Goal: Task Accomplishment & Management: Use online tool/utility

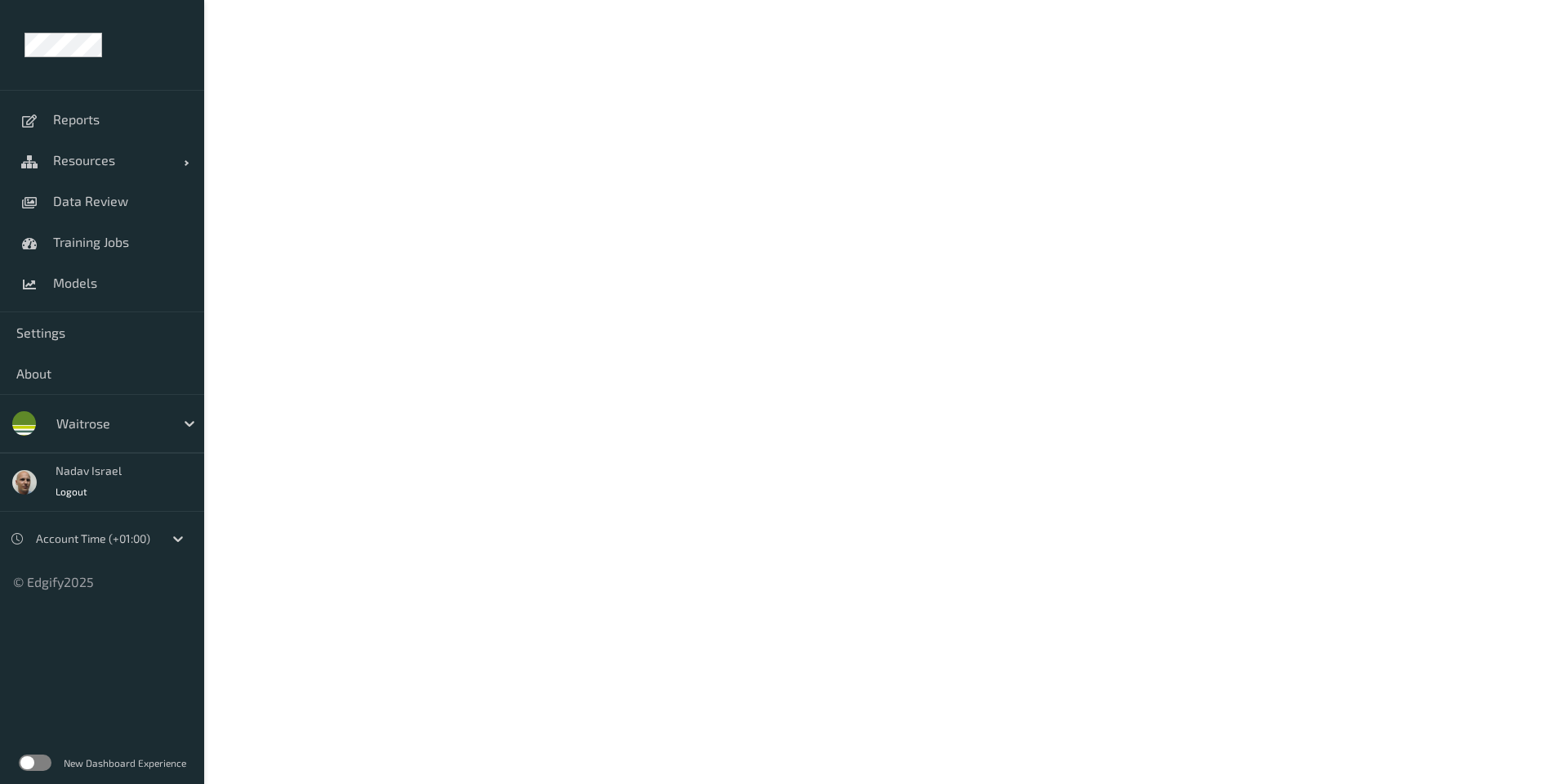
click at [43, 766] on label at bounding box center [35, 762] width 33 height 16
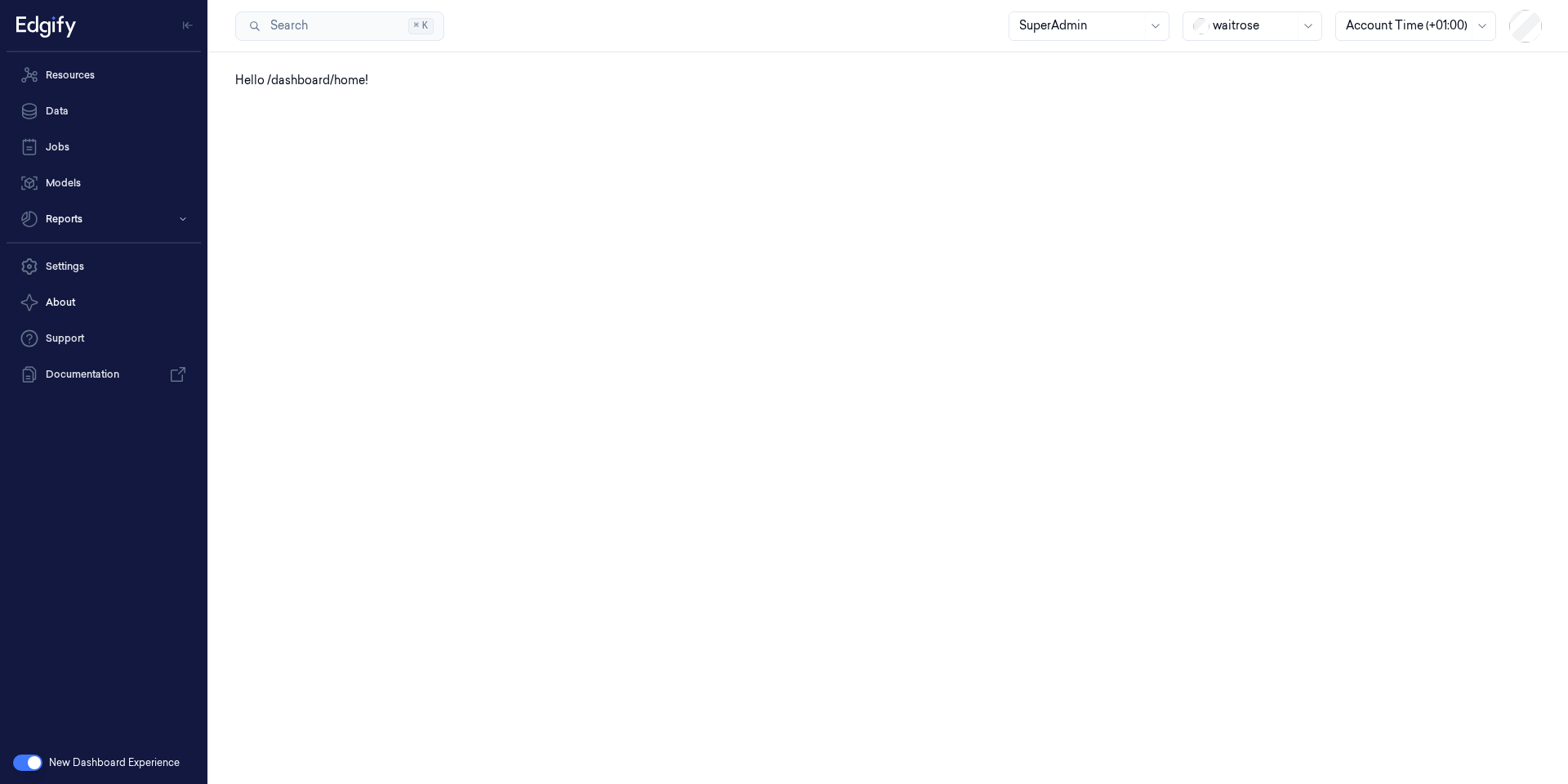
click at [1221, 30] on div at bounding box center [1253, 25] width 81 height 17
click at [1244, 147] on div "Sainsburys" at bounding box center [1234, 155] width 82 height 17
click at [1240, 21] on div at bounding box center [1253, 25] width 81 height 17
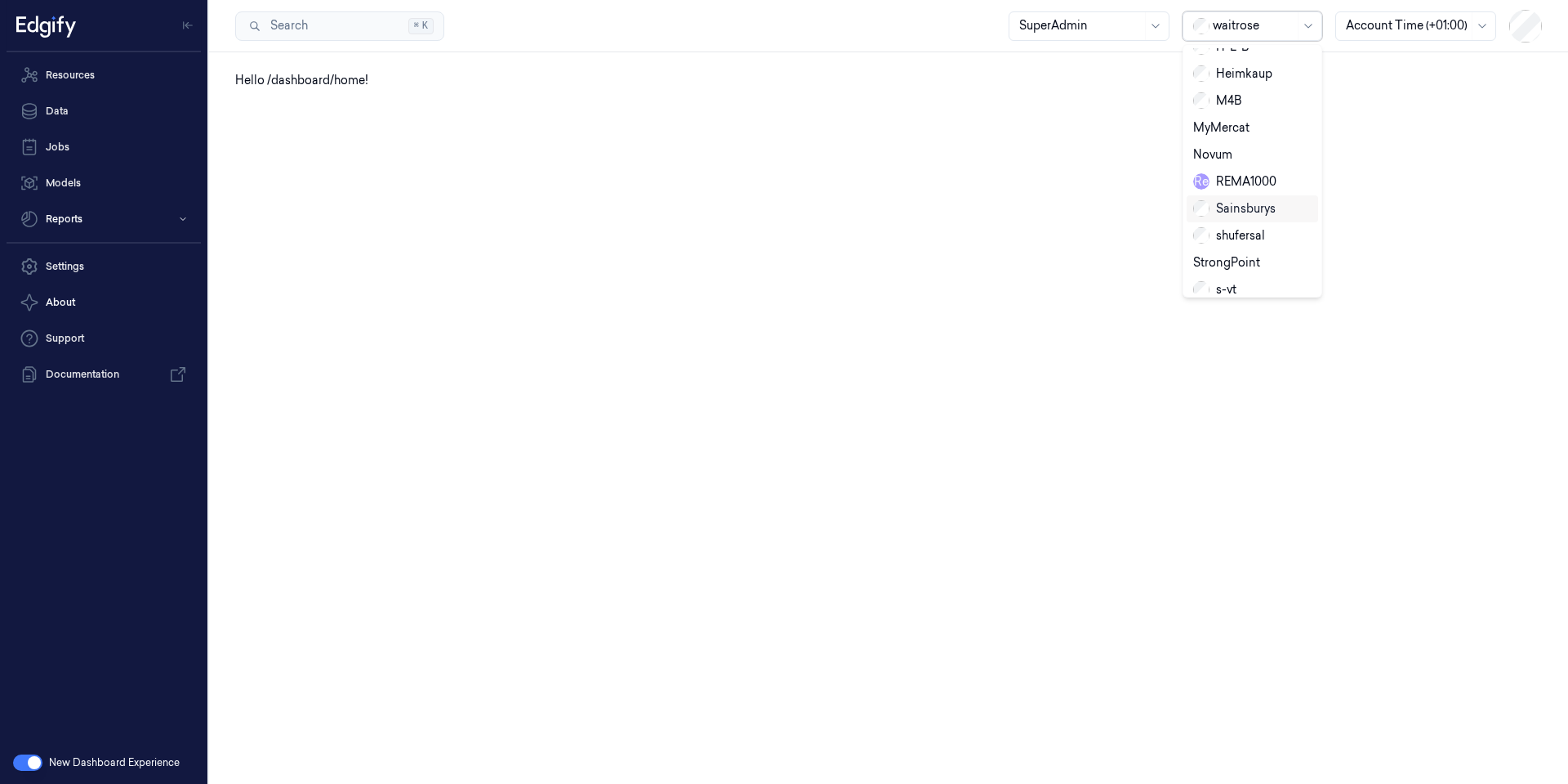
click at [1241, 200] on div "Sainsburys" at bounding box center [1234, 208] width 82 height 17
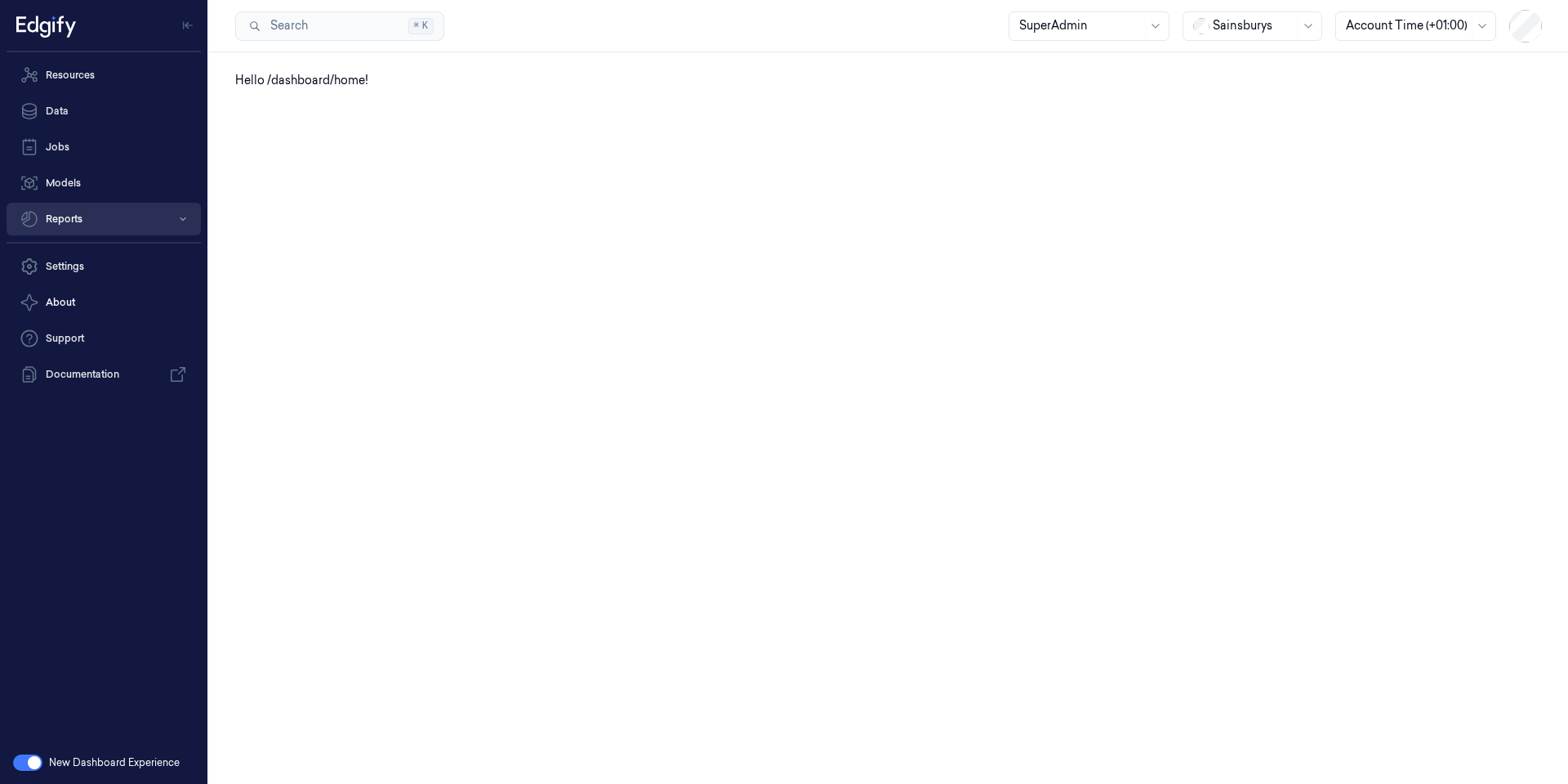
click at [63, 219] on button "Reports" at bounding box center [104, 219] width 195 height 33
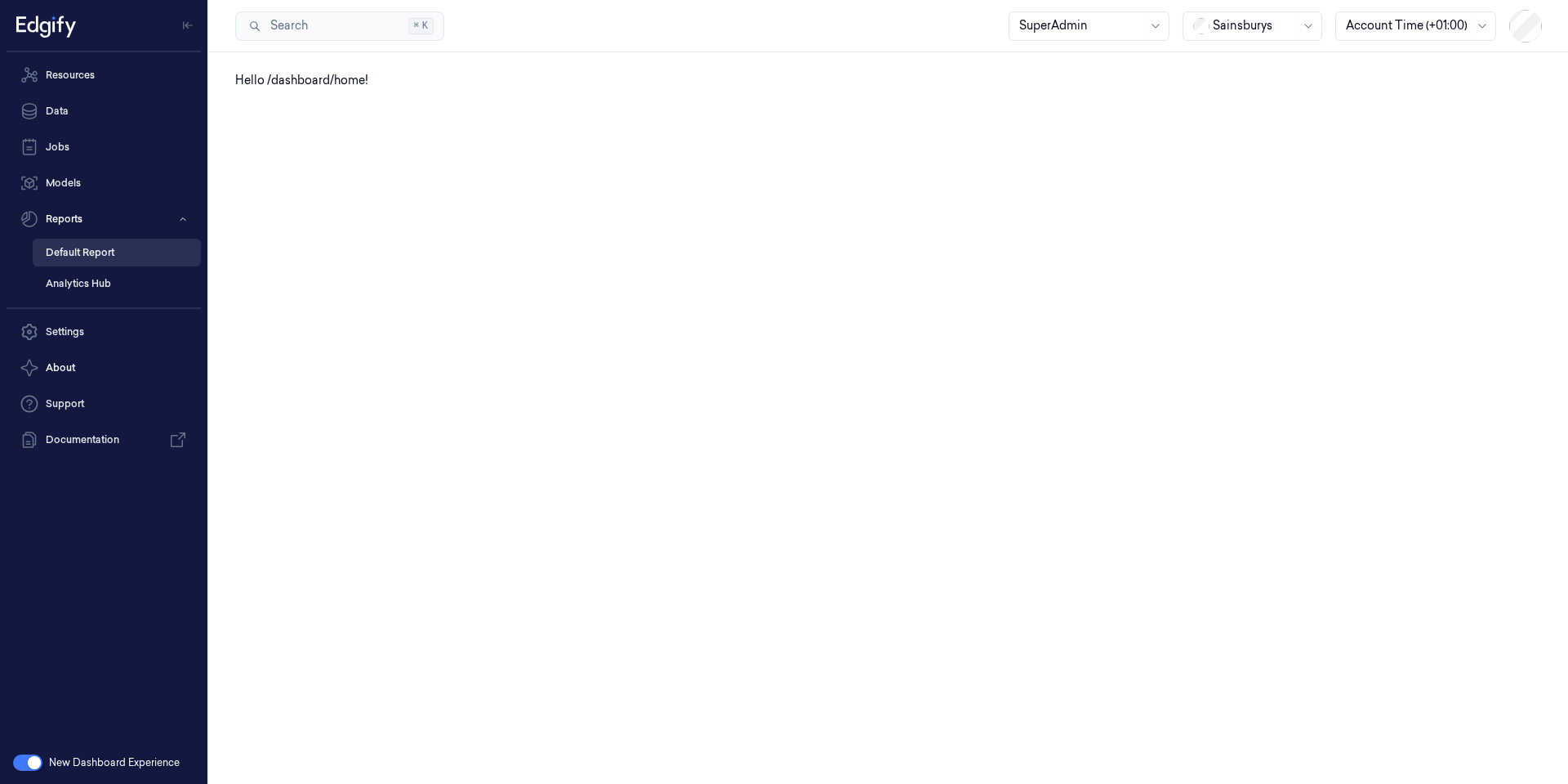
click at [71, 249] on link "Default Report" at bounding box center [116, 252] width 168 height 28
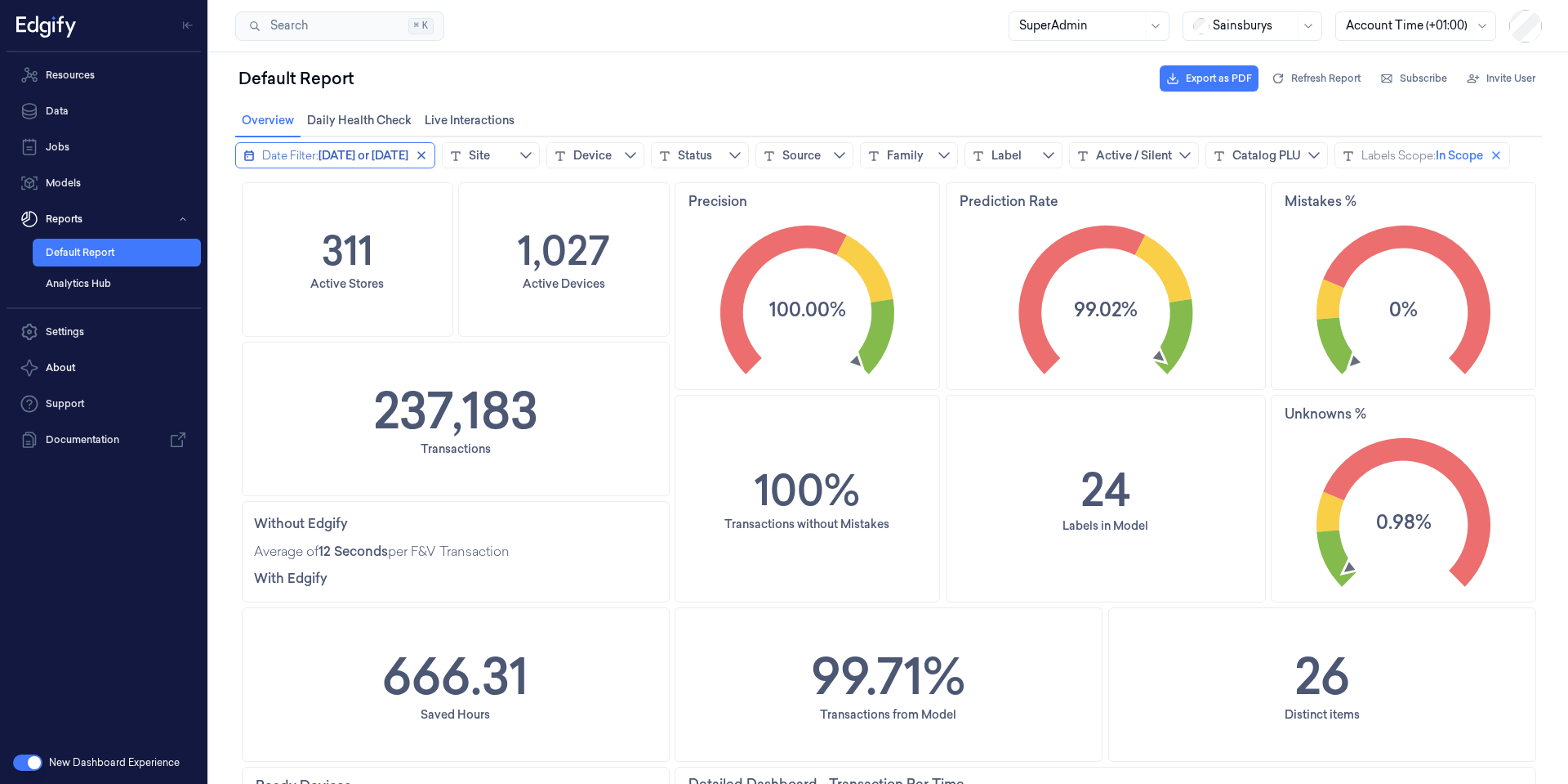
click at [377, 154] on span "[DATE] or [DATE]" at bounding box center [363, 155] width 89 height 16
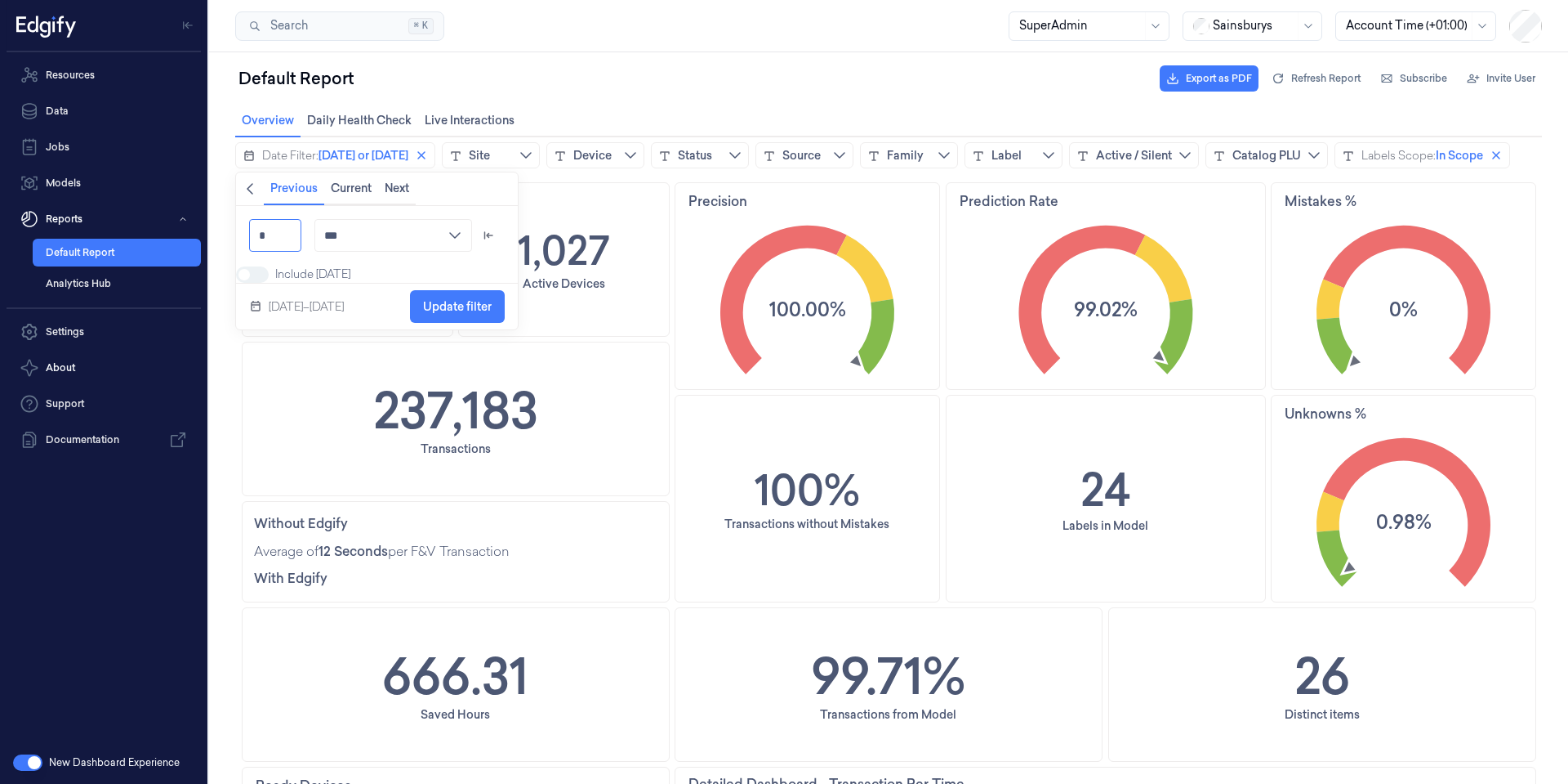
drag, startPoint x: 276, startPoint y: 236, endPoint x: 256, endPoint y: 233, distance: 20.2
click at [256, 233] on input "*" at bounding box center [275, 235] width 53 height 33
click at [250, 182] on icon "chevronleft icon" at bounding box center [249, 188] width 13 height 13
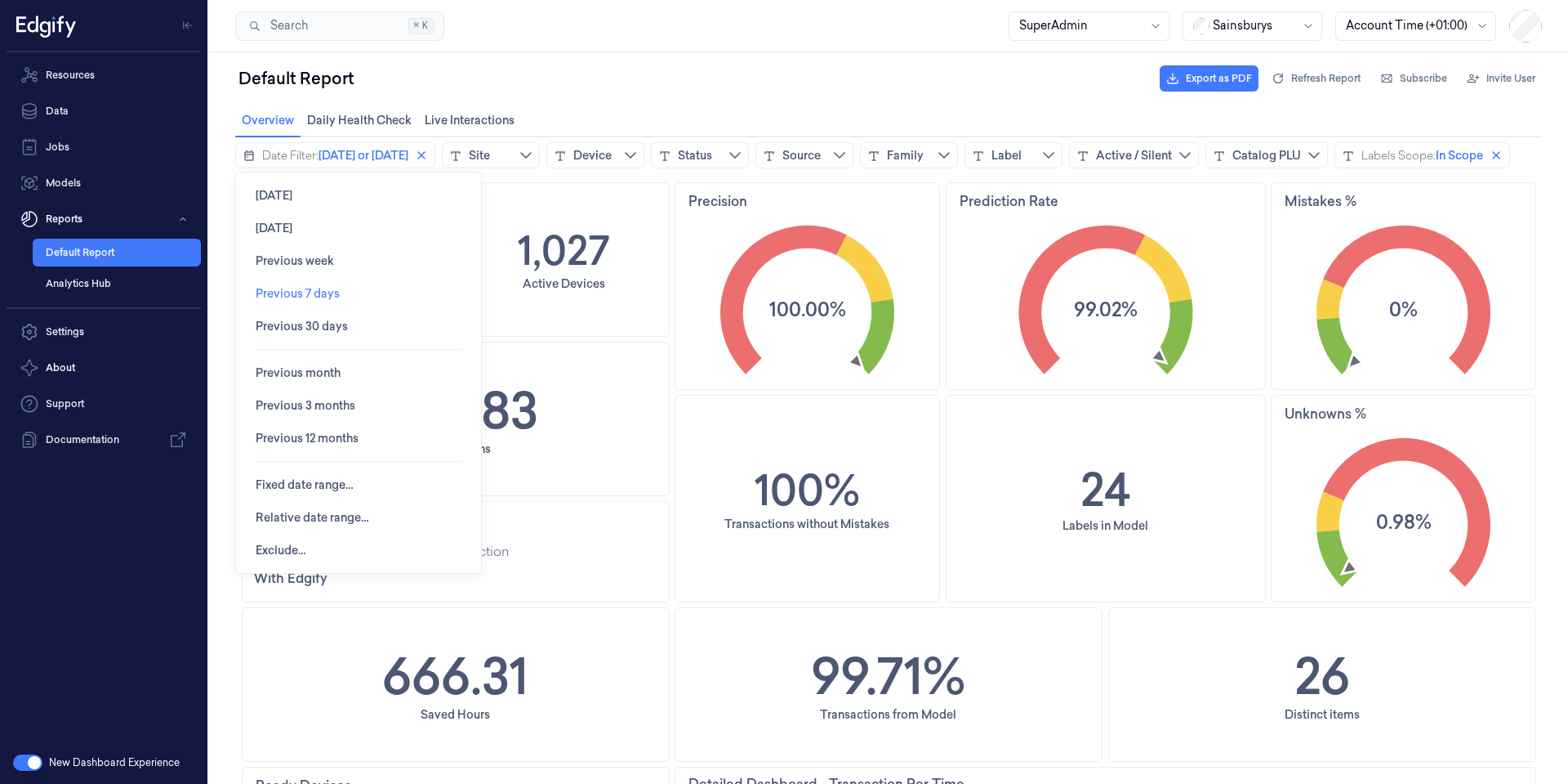
click at [305, 284] on span "Previous 7 days" at bounding box center [297, 293] width 84 height 31
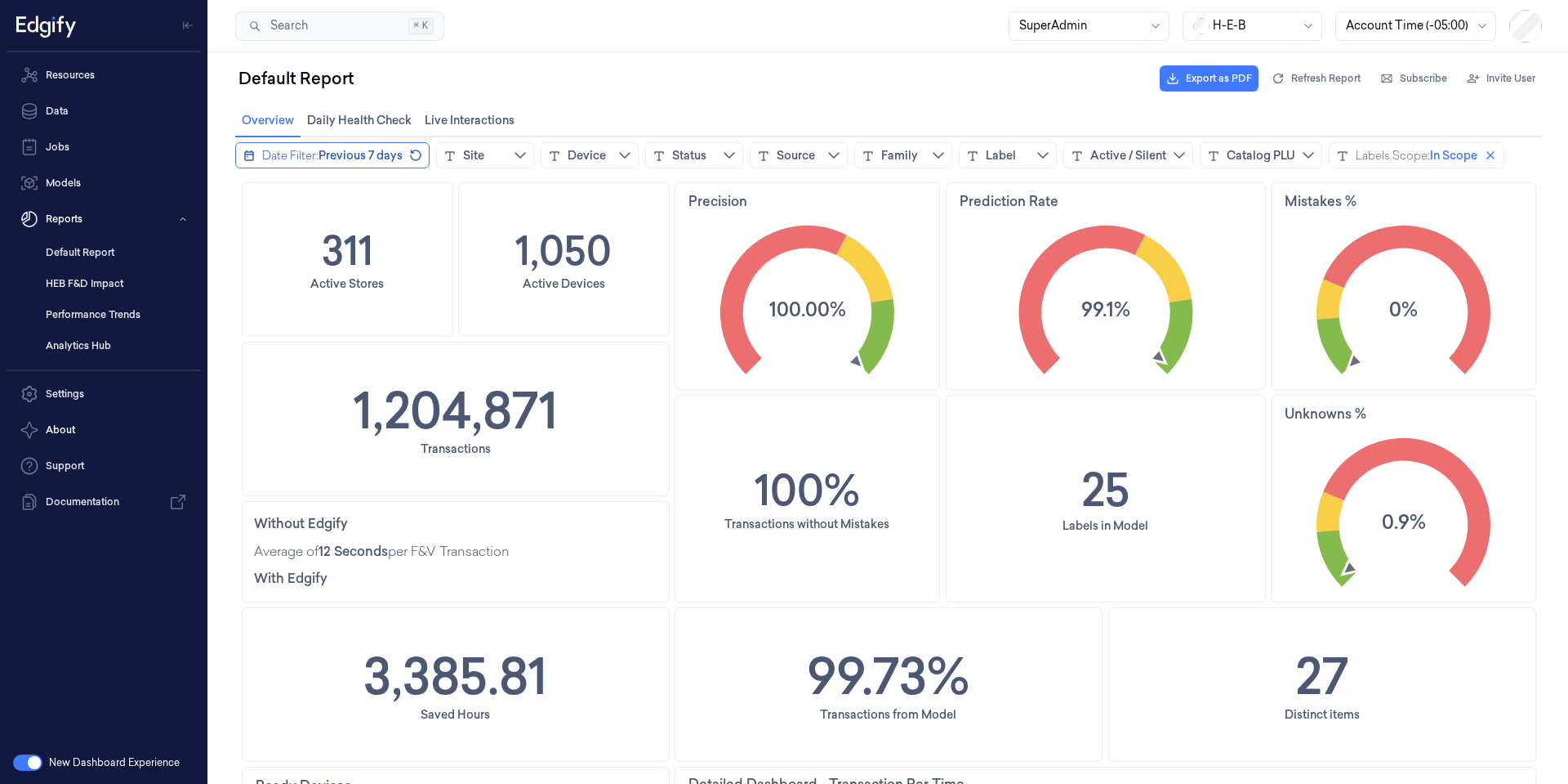
click at [360, 149] on span "Previous 7 days" at bounding box center [360, 155] width 84 height 16
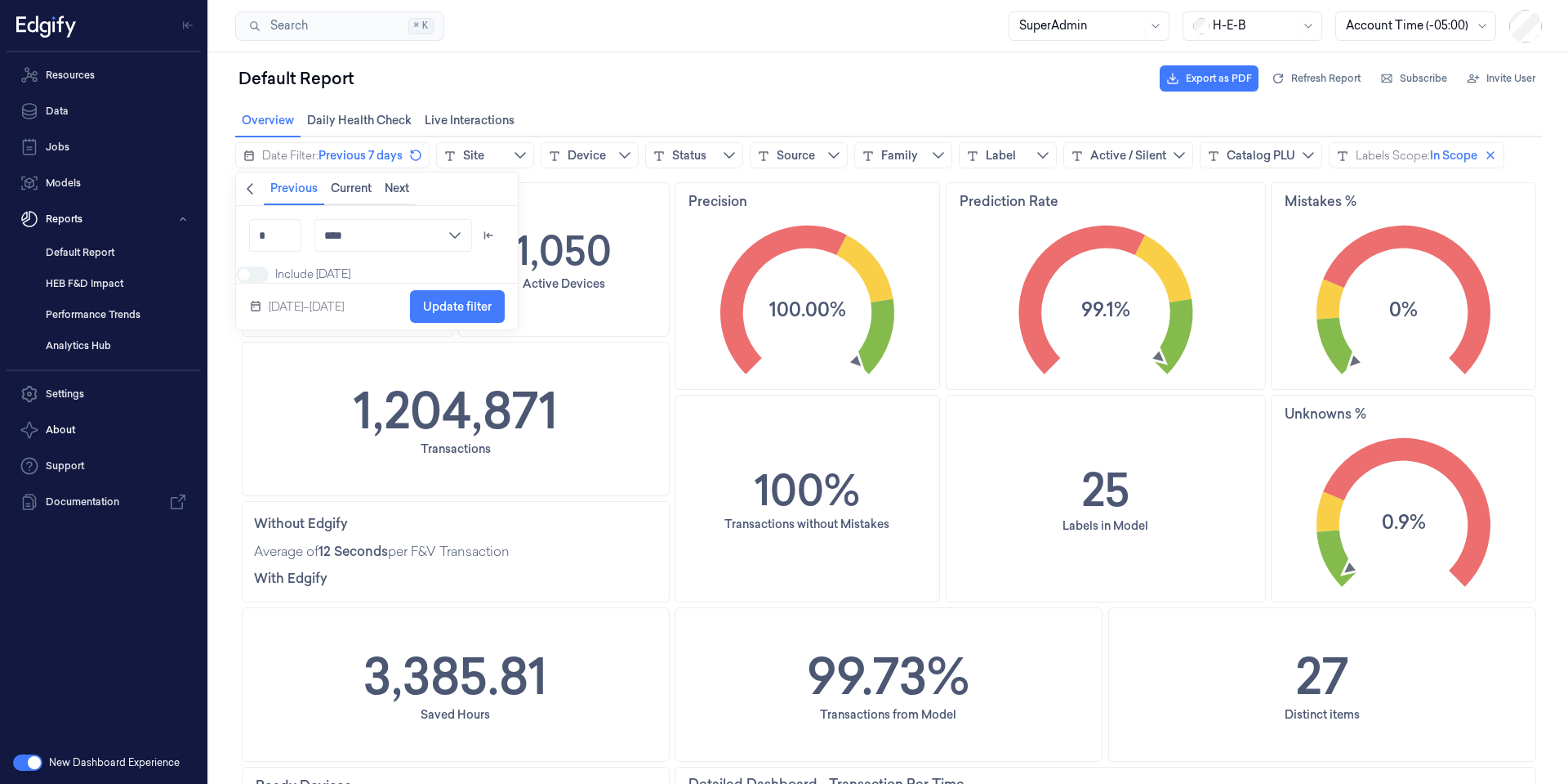
click at [246, 186] on icon "chevronleft icon" at bounding box center [249, 188] width 13 height 13
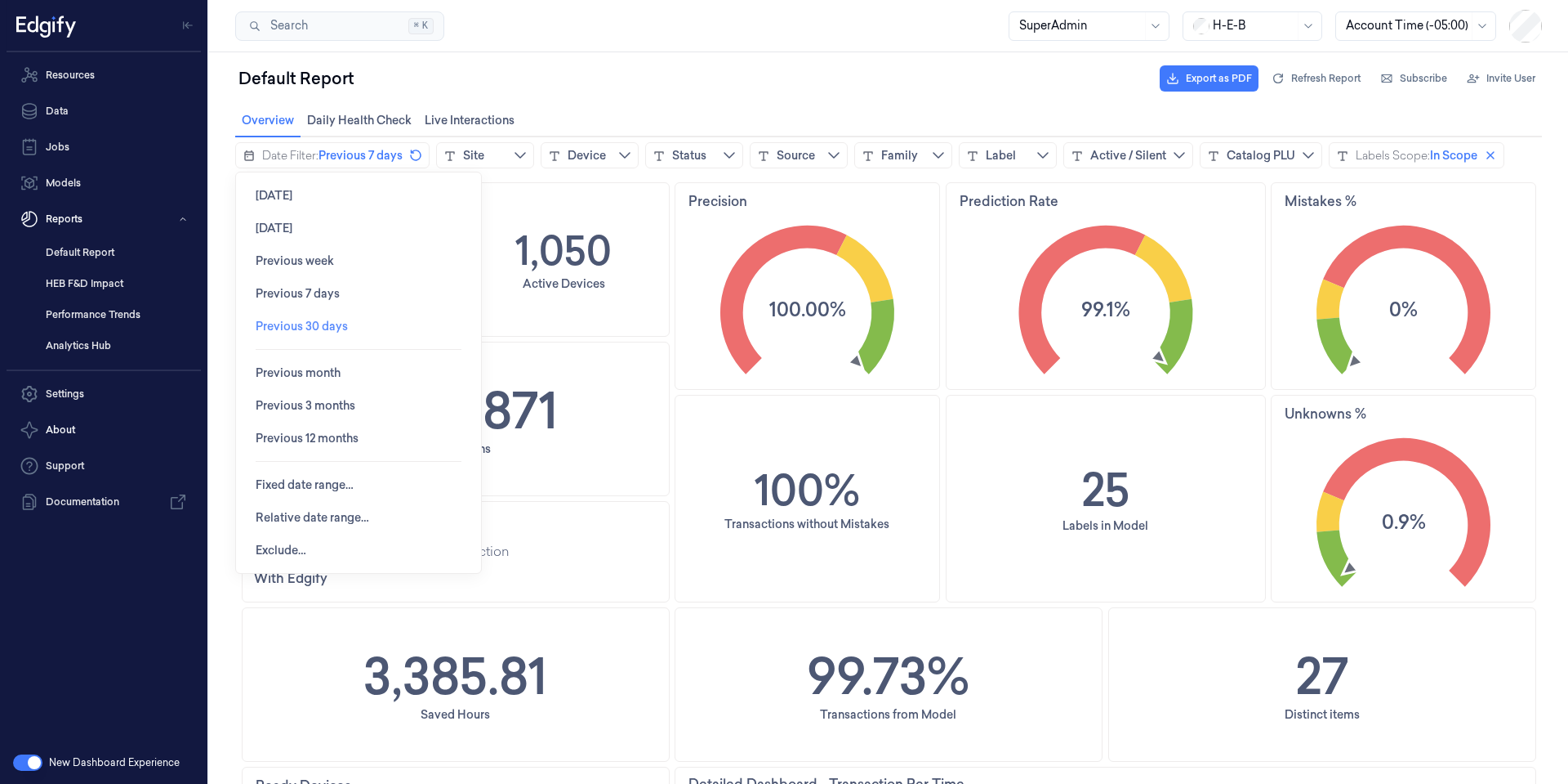
click at [306, 322] on span "Previous 30 days" at bounding box center [301, 326] width 92 height 13
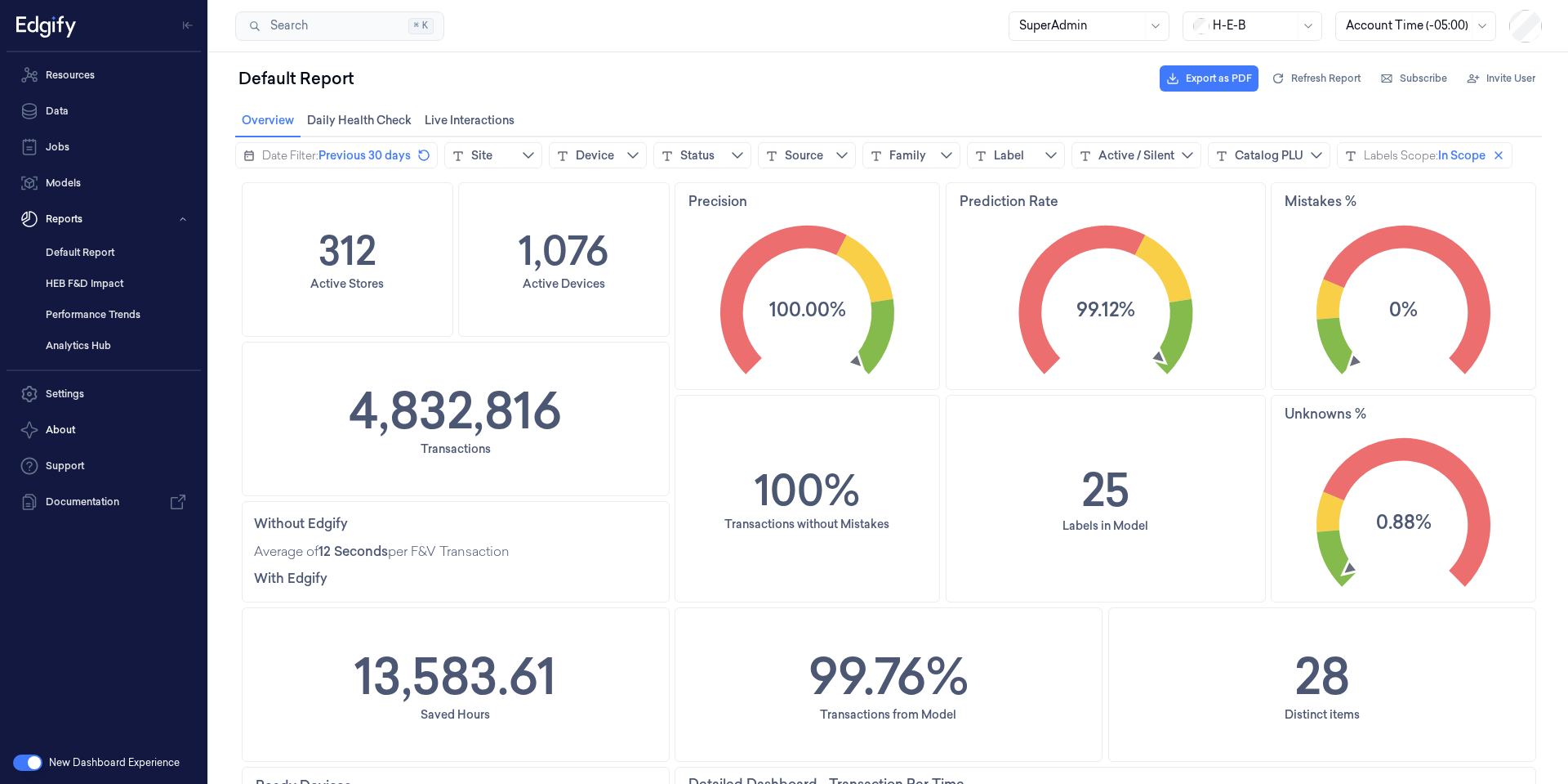
click at [784, 87] on div "Default Report Export as PDF Refresh Report Subscribe Invite User" at bounding box center [889, 78] width 1307 height 39
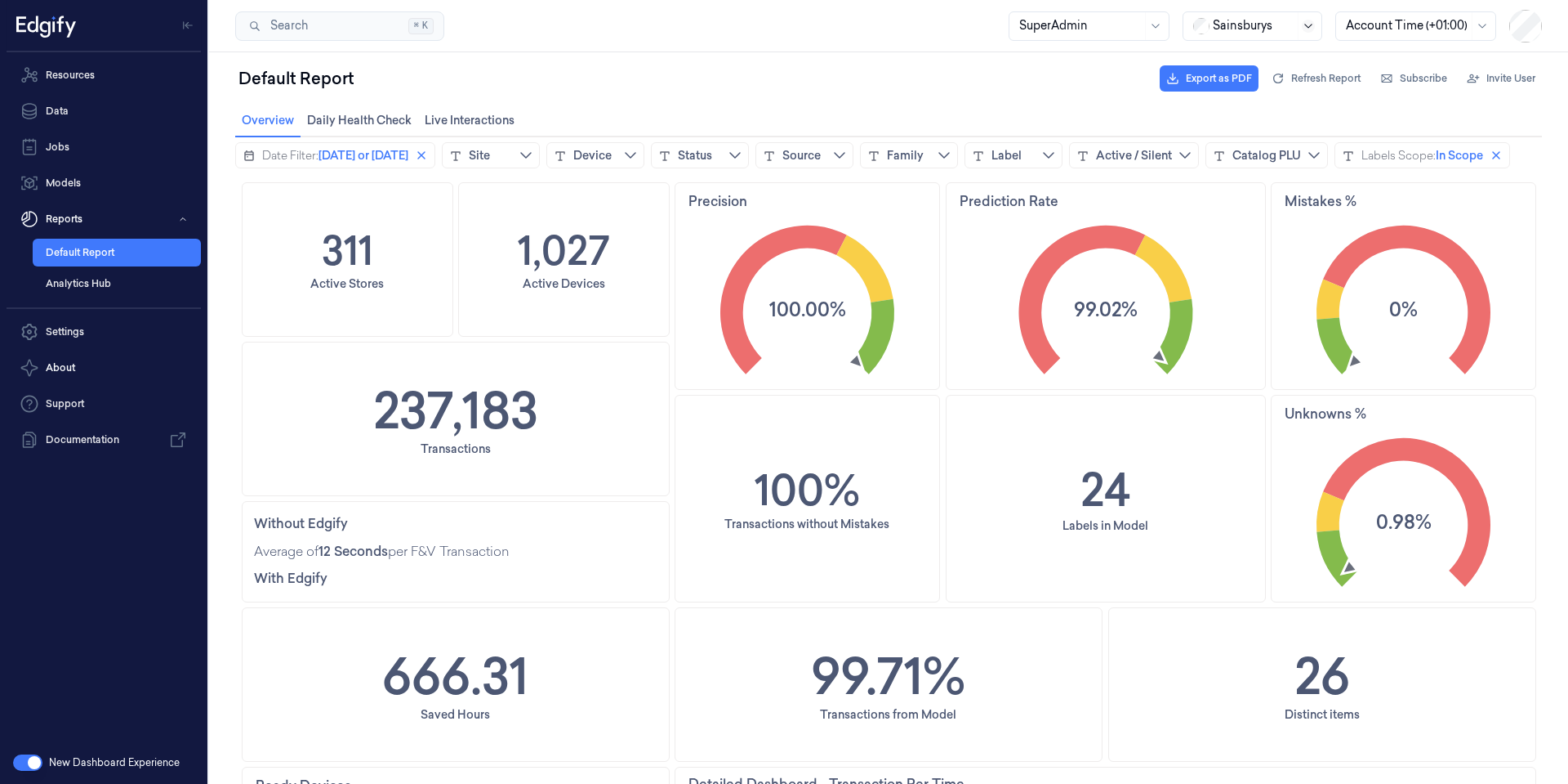
click at [1309, 23] on icon at bounding box center [1308, 26] width 13 height 13
click at [1236, 161] on div "H-E-B" at bounding box center [1221, 169] width 57 height 17
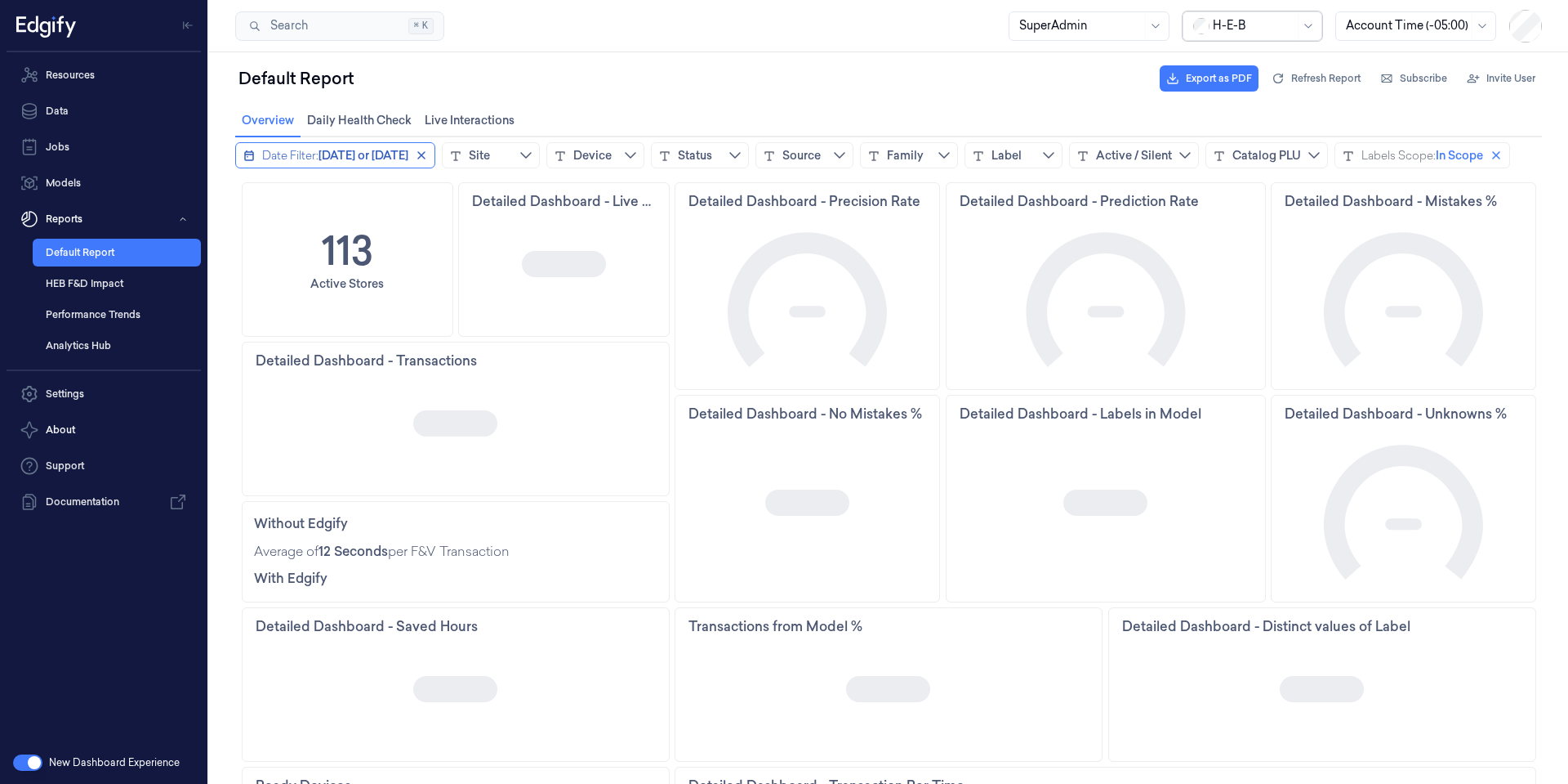
click at [374, 154] on span "[DATE] or [DATE]" at bounding box center [363, 155] width 89 height 16
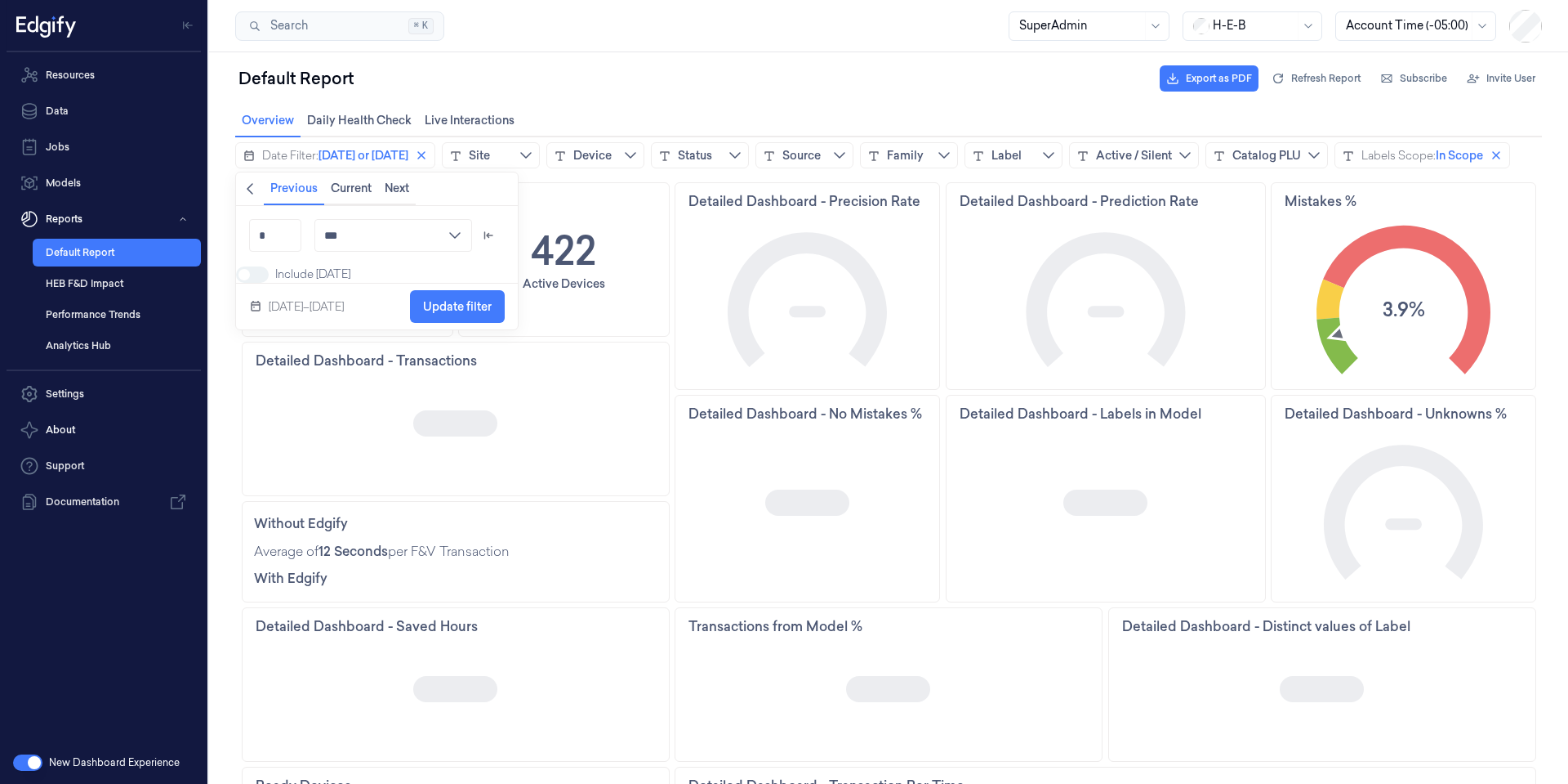
click at [254, 189] on icon "chevronleft icon" at bounding box center [249, 188] width 13 height 13
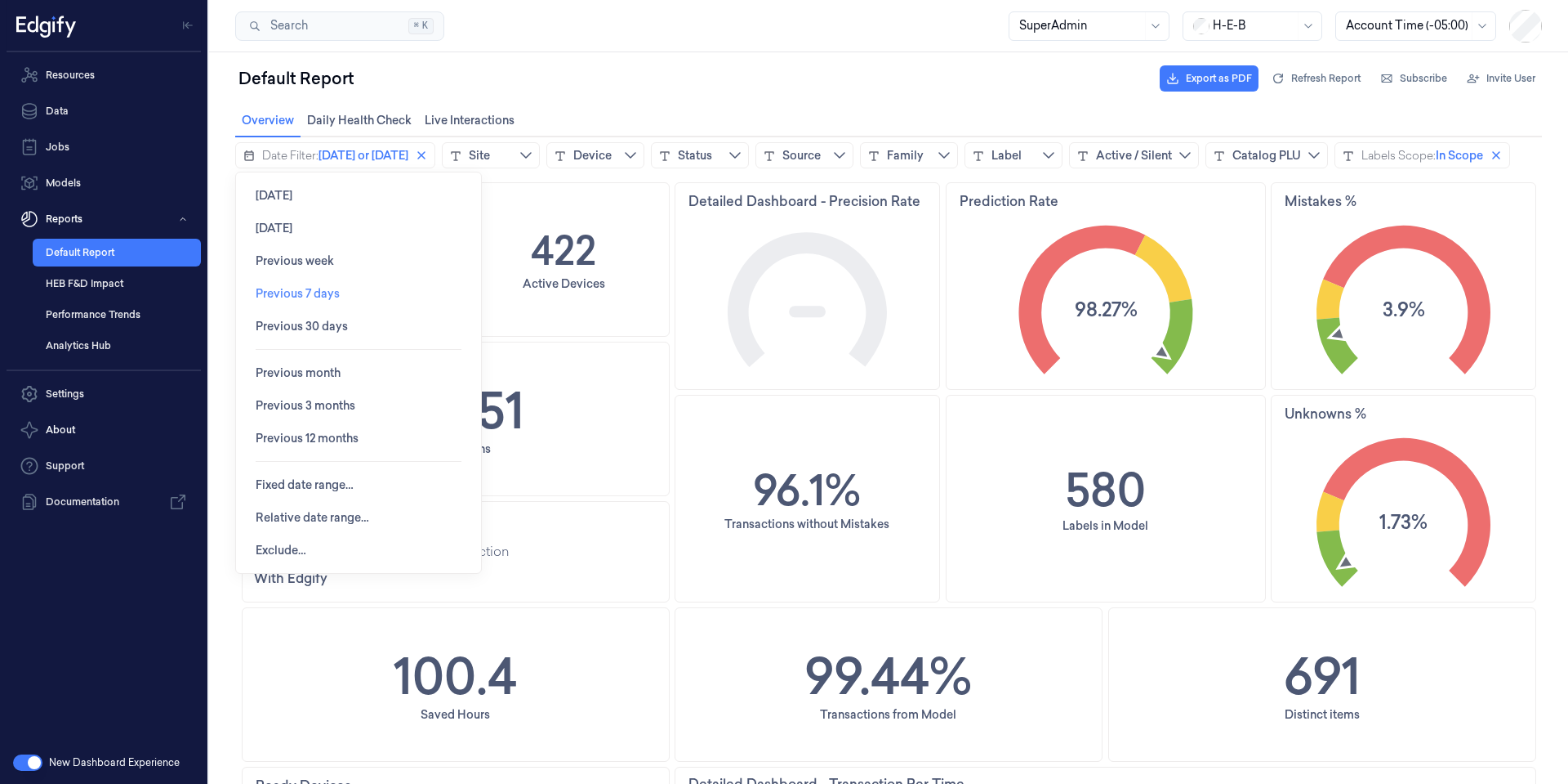
click at [299, 283] on span "Previous 7 days" at bounding box center [297, 293] width 84 height 31
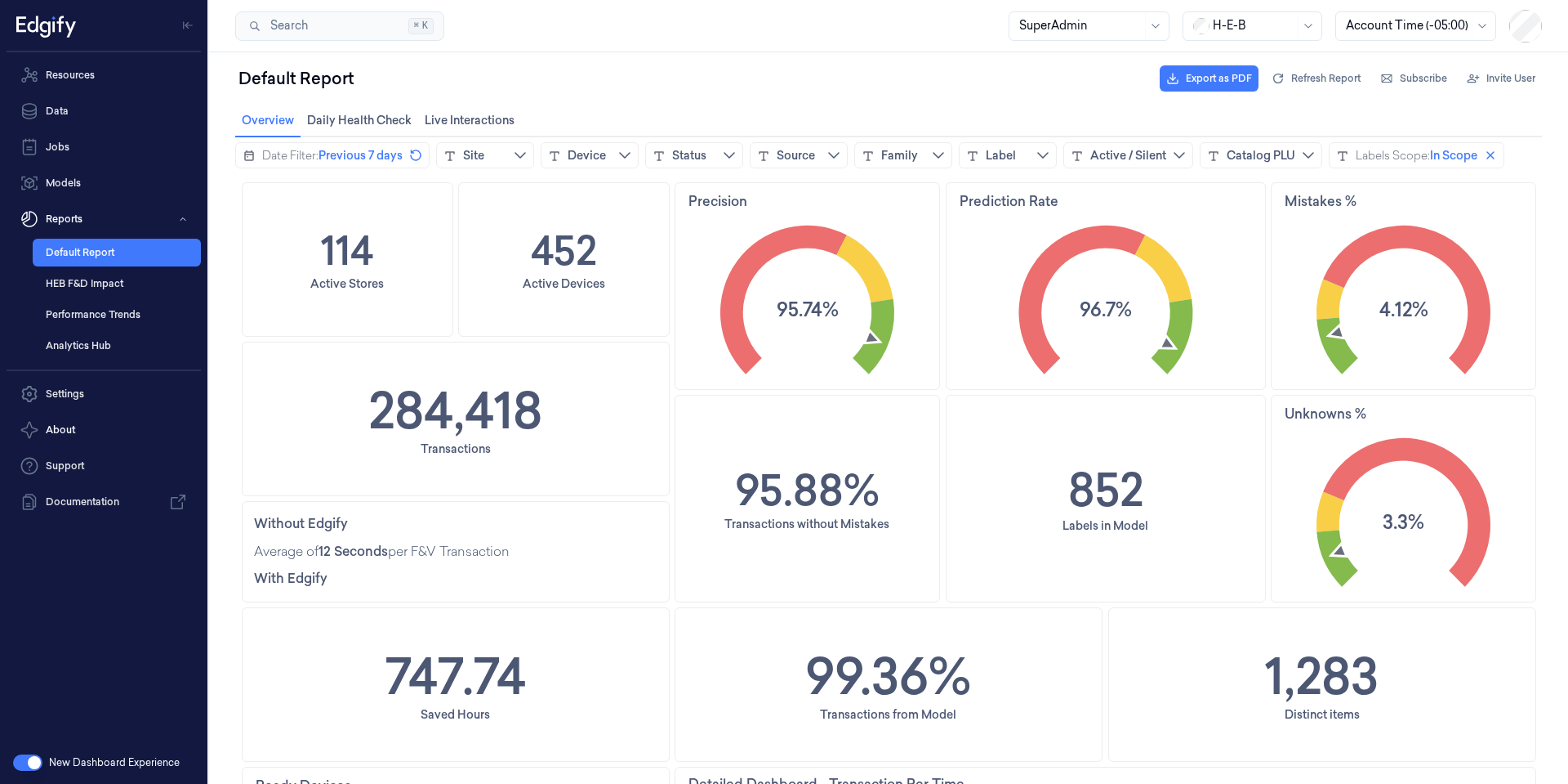
click at [533, 59] on div "Default Report Export as PDF Refresh Report Subscribe Invite User" at bounding box center [889, 78] width 1307 height 39
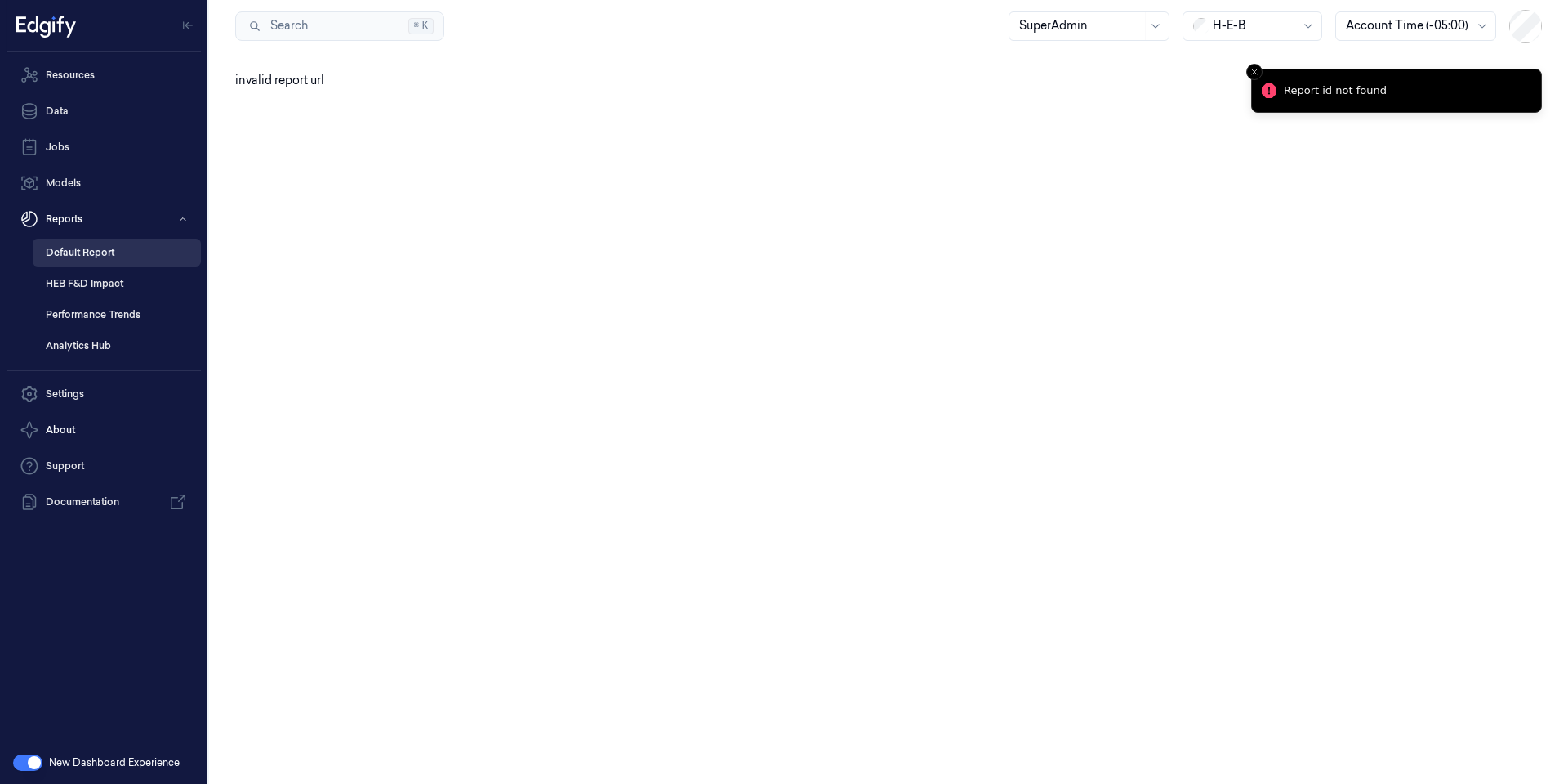
click at [89, 255] on link "Default Report" at bounding box center [116, 252] width 168 height 28
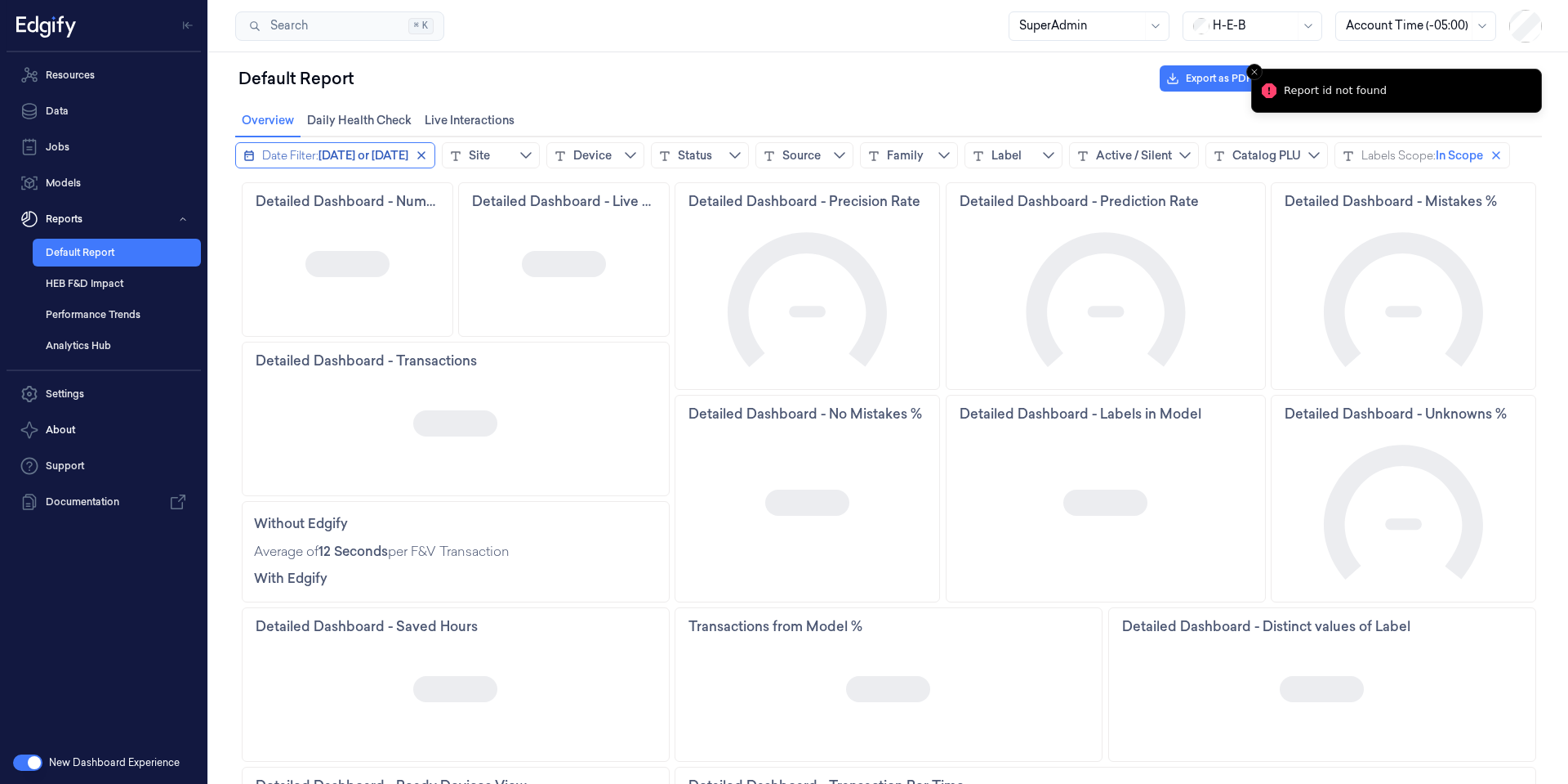
click at [340, 154] on span "Today or yesterday" at bounding box center [363, 155] width 89 height 16
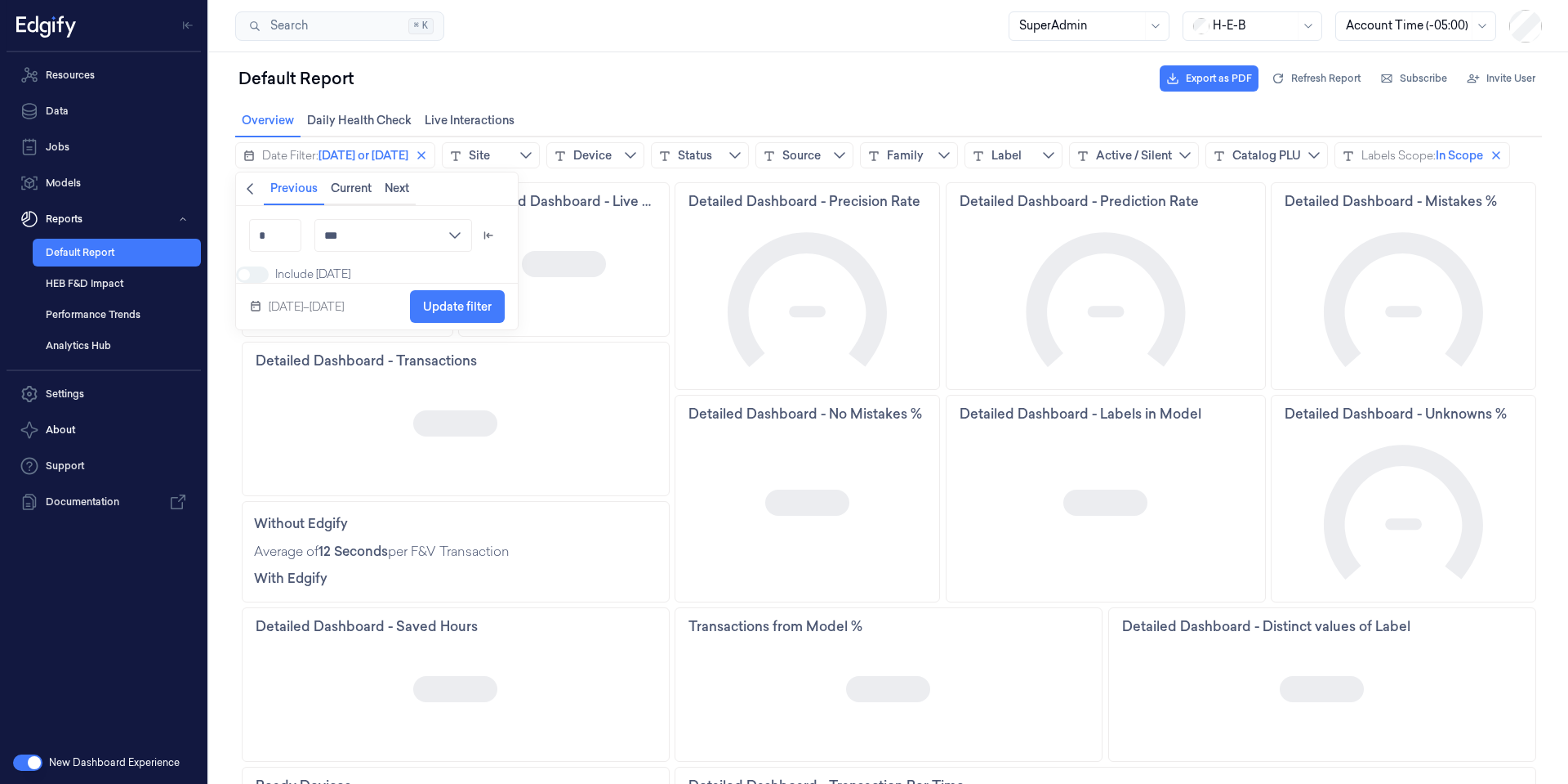
click at [252, 190] on icon "chevronleft icon" at bounding box center [249, 188] width 13 height 13
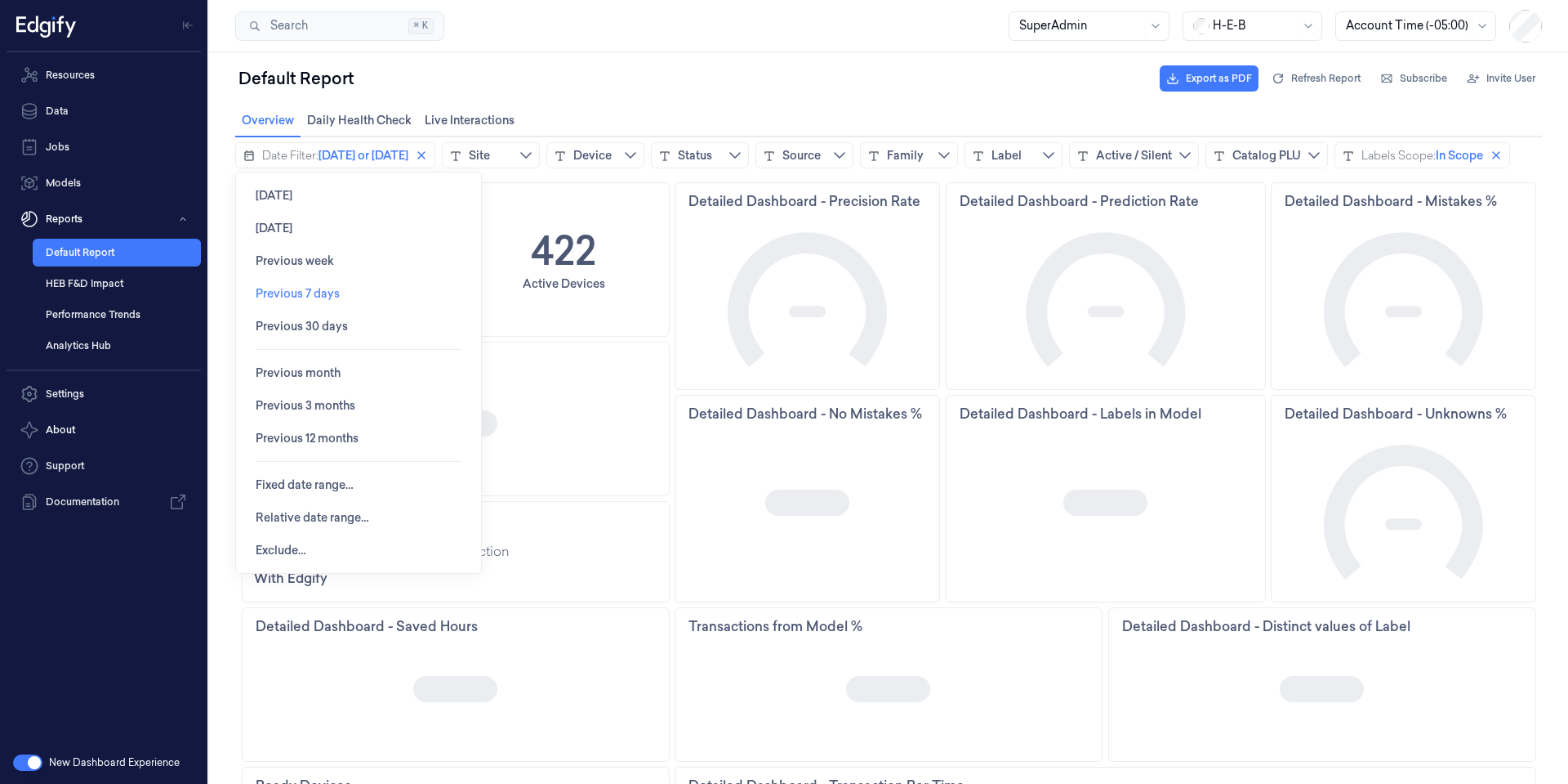
click at [281, 286] on span "Previous 7 days" at bounding box center [297, 293] width 84 height 31
